Goal: Task Accomplishment & Management: Manage account settings

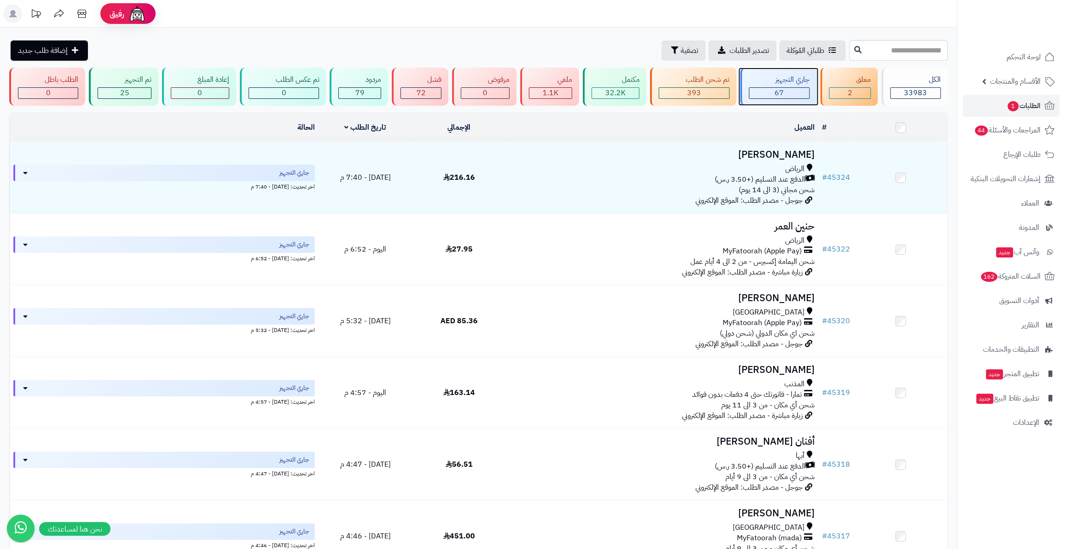
click at [797, 93] on div "67" at bounding box center [779, 93] width 60 height 11
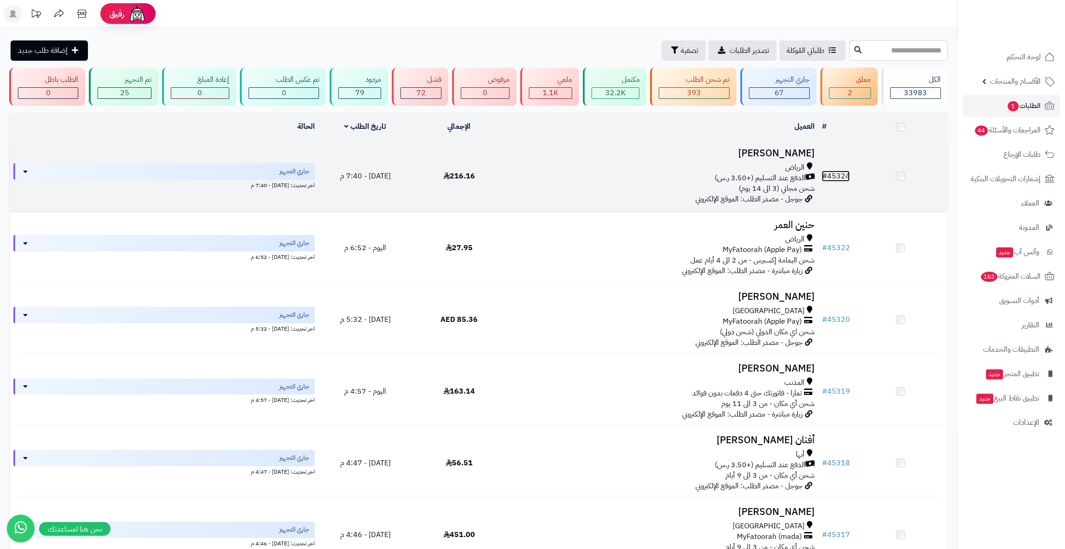
click at [838, 177] on link "# 45324" at bounding box center [835, 176] width 28 height 11
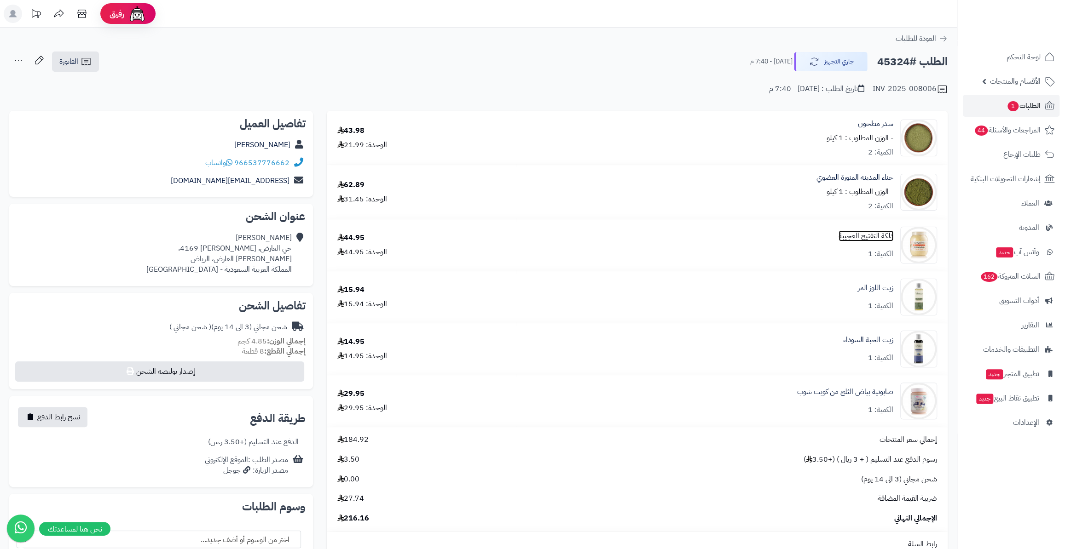
click at [871, 238] on link "دلكة التفتيح العجيبة" at bounding box center [865, 236] width 55 height 11
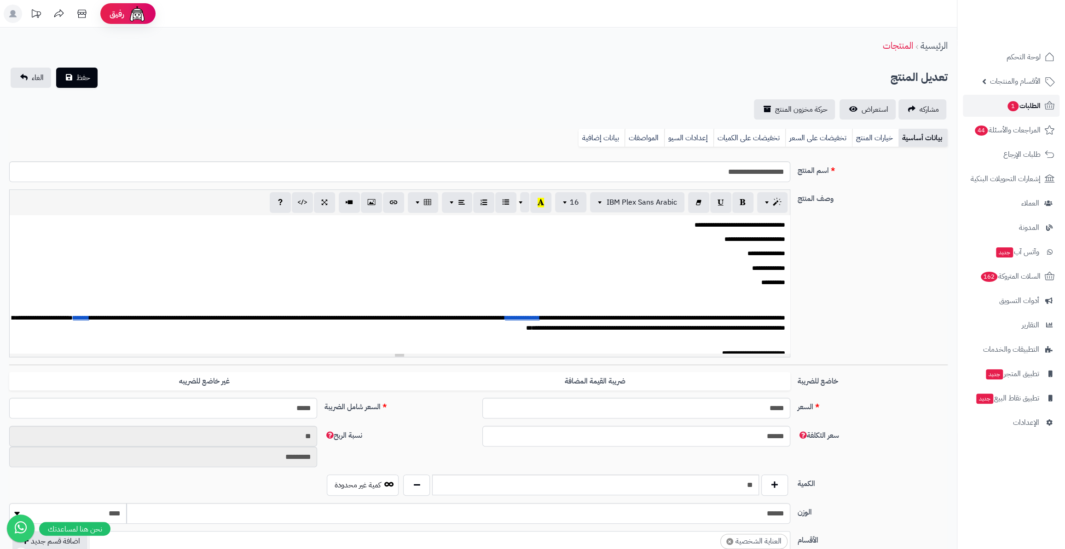
click at [994, 101] on link "الطلبات 1" at bounding box center [1011, 106] width 97 height 22
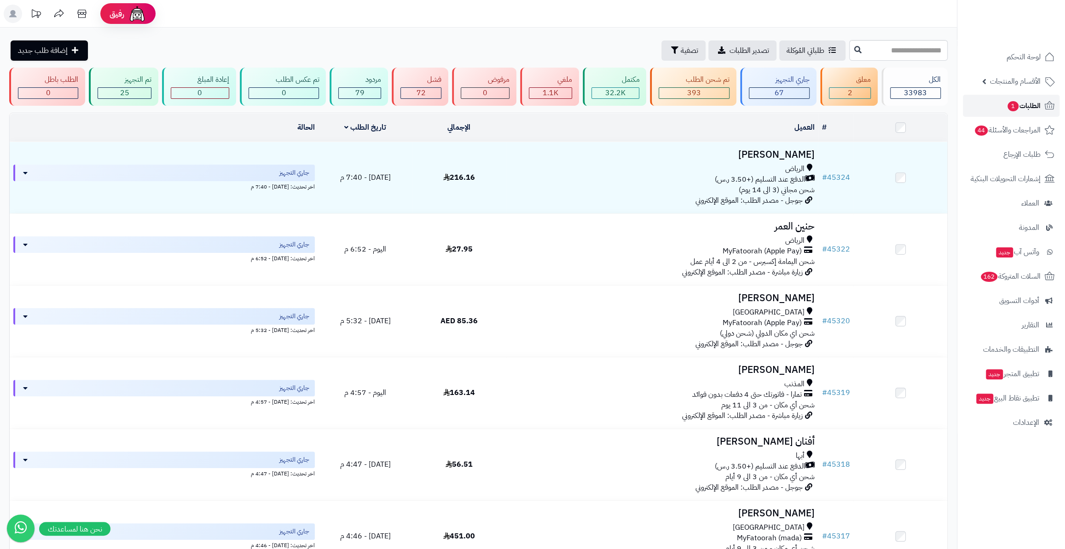
click at [1027, 98] on link "الطلبات 1" at bounding box center [1011, 106] width 97 height 22
click at [750, 83] on div "جاري التجهيز" at bounding box center [779, 80] width 61 height 11
click at [768, 98] on div "جاري التجهيز 67" at bounding box center [778, 87] width 76 height 38
click at [755, 97] on div "67" at bounding box center [779, 93] width 60 height 11
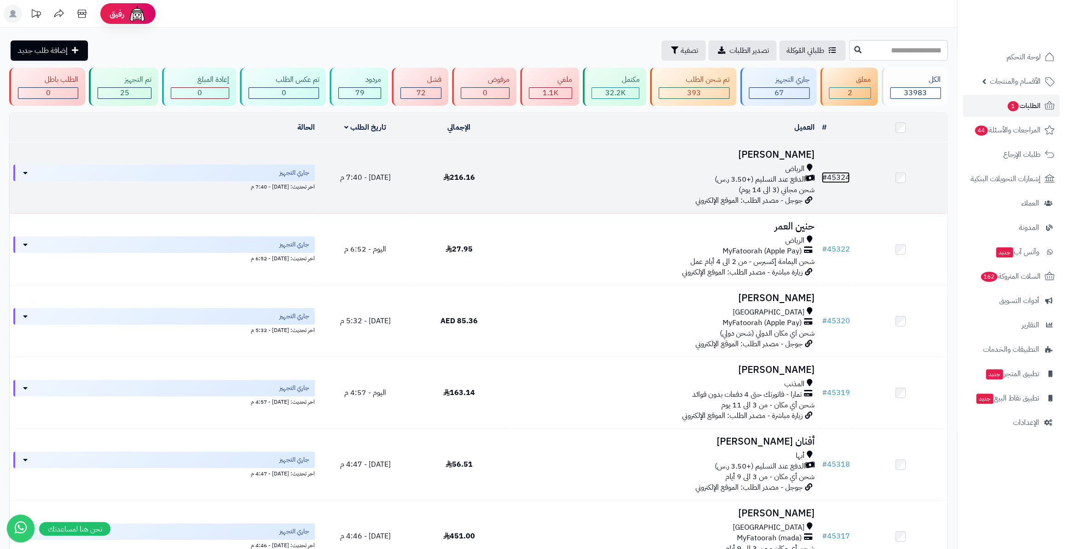
click at [836, 172] on link "# 45324" at bounding box center [835, 177] width 28 height 11
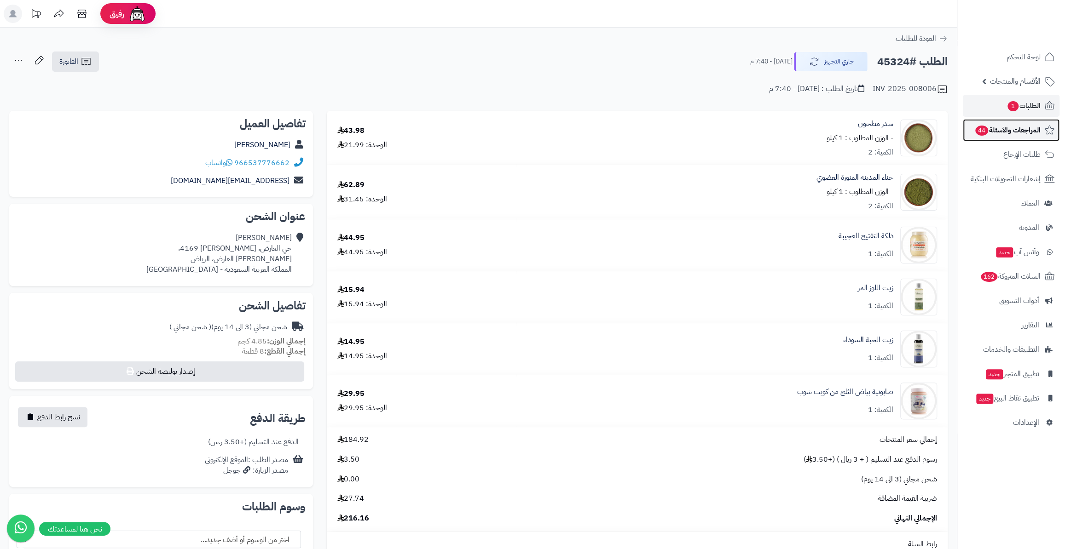
click at [1023, 123] on link "المراجعات والأسئلة 44" at bounding box center [1011, 130] width 97 height 22
